Goal: Information Seeking & Learning: Learn about a topic

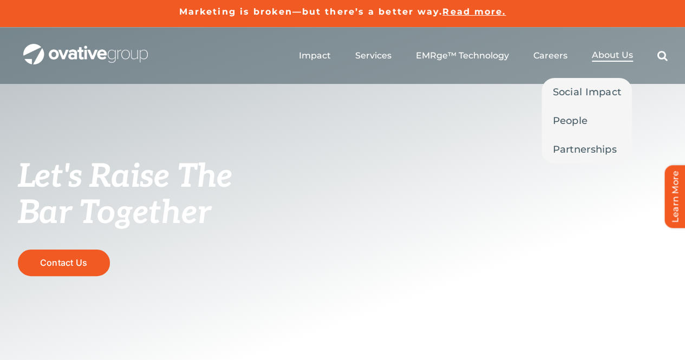
click at [622, 56] on span "About Us" at bounding box center [612, 55] width 41 height 11
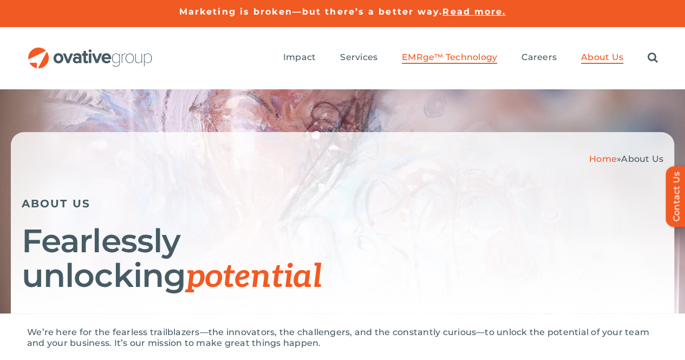
click at [456, 52] on link "EMRge™ Technology" at bounding box center [449, 58] width 95 height 12
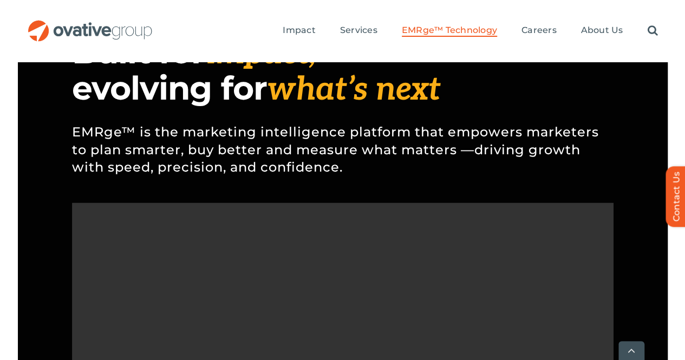
scroll to position [944, 0]
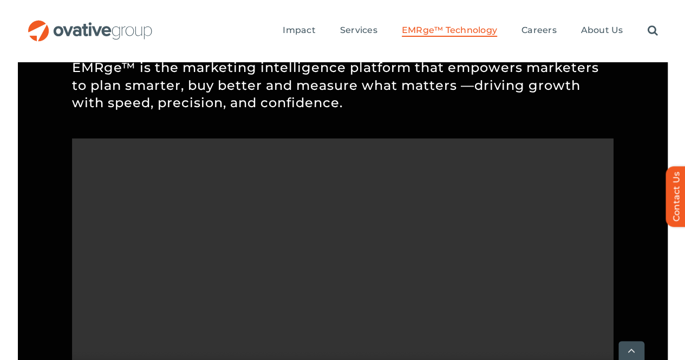
click at [110, 20] on img "OG_Full_horizontal_RGB" at bounding box center [90, 30] width 126 height 21
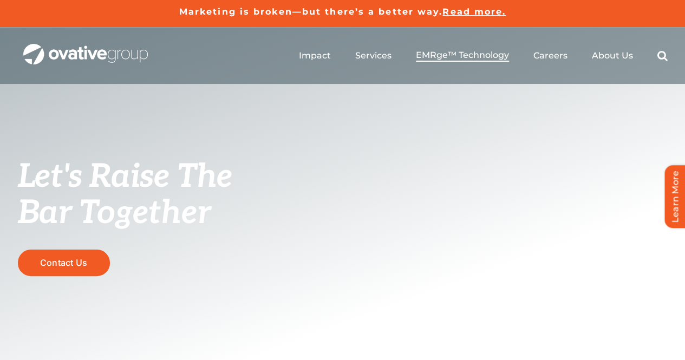
click at [478, 55] on span "EMRge™ Technology" at bounding box center [462, 55] width 93 height 11
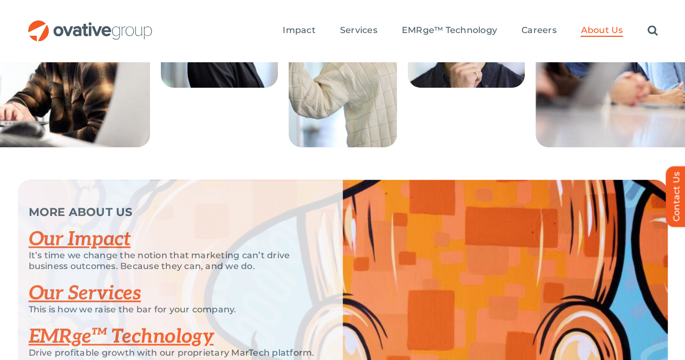
scroll to position [2240, 0]
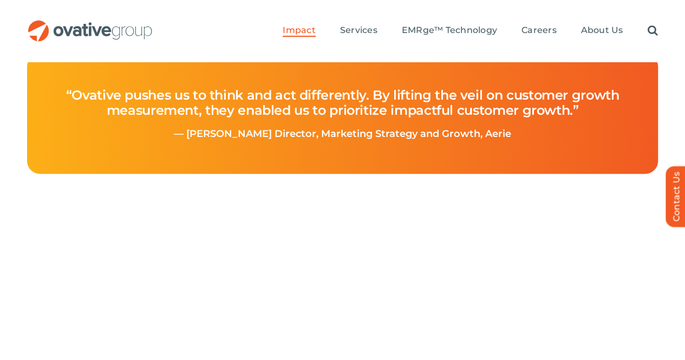
scroll to position [556, 0]
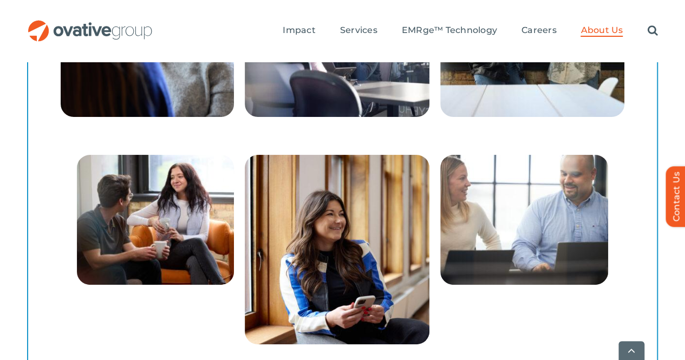
scroll to position [2223, 0]
